Goal: Information Seeking & Learning: Learn about a topic

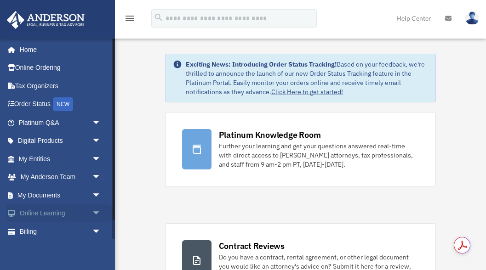
click at [93, 212] on span "arrow_drop_down" at bounding box center [101, 214] width 18 height 19
click at [51, 231] on link "Courses" at bounding box center [64, 232] width 102 height 18
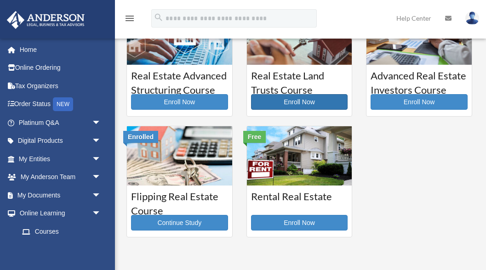
scroll to position [163, 0]
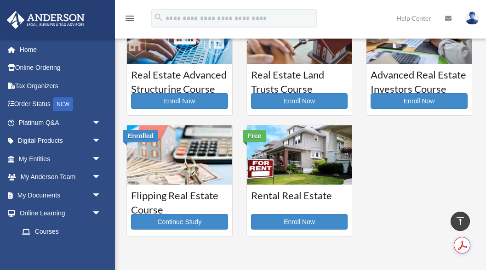
click at [183, 163] on img at bounding box center [179, 155] width 105 height 59
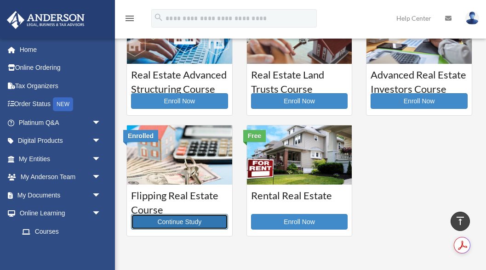
click at [174, 222] on link "Continue Study" at bounding box center [179, 222] width 97 height 16
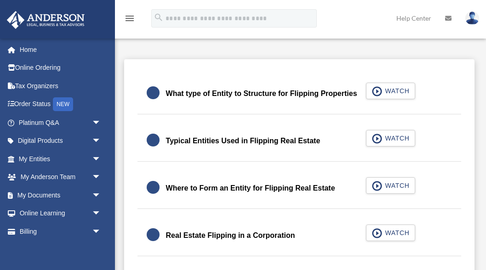
scroll to position [203, 0]
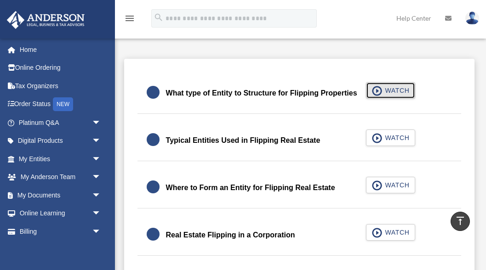
click at [384, 93] on span "WATCH" at bounding box center [395, 90] width 27 height 9
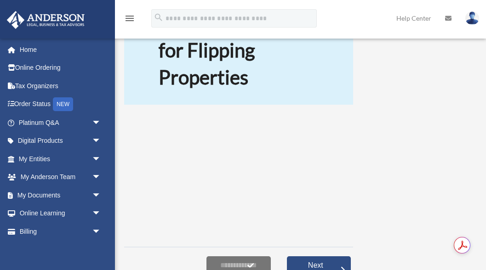
scroll to position [91, 0]
